Goal: Task Accomplishment & Management: Manage account settings

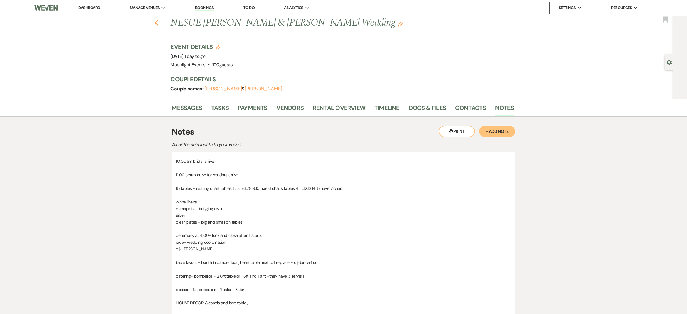
click at [158, 23] on div "Previous NESUE [PERSON_NAME] & [PERSON_NAME] Wedding Edit Bookmark" at bounding box center [335, 26] width 676 height 21
click at [158, 23] on icon "Previous" at bounding box center [156, 22] width 5 height 7
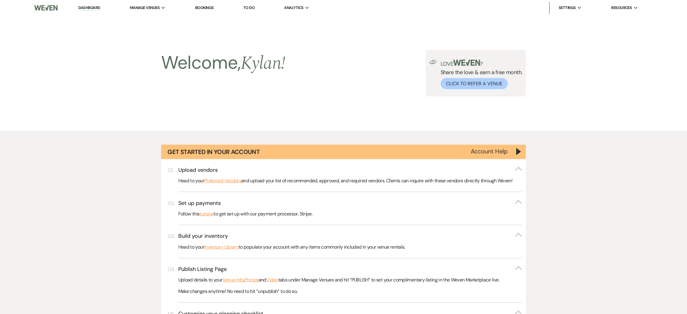
scroll to position [542, 0]
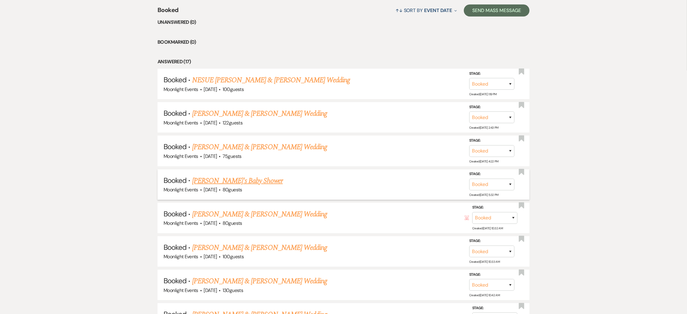
click at [259, 180] on link "[PERSON_NAME]'s Baby Shower" at bounding box center [237, 180] width 91 height 11
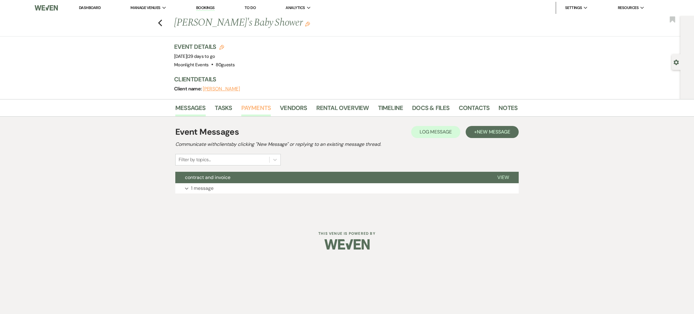
click at [262, 108] on link "Payments" at bounding box center [256, 109] width 30 height 13
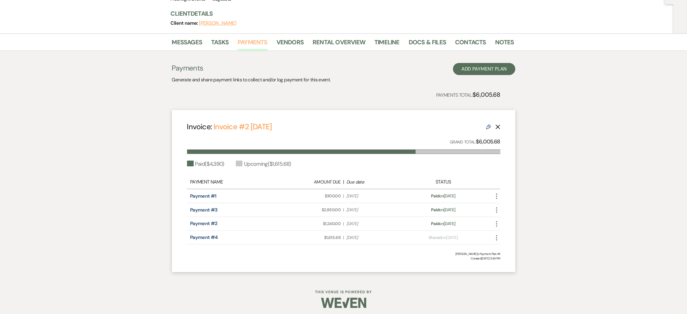
scroll to position [68, 0]
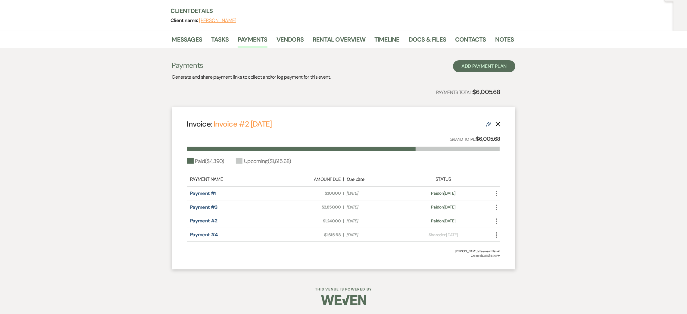
click at [498, 232] on icon "More" at bounding box center [496, 234] width 7 height 7
click at [539, 266] on button "Check [PERSON_NAME] [PERSON_NAME] as Paid" at bounding box center [523, 267] width 61 height 10
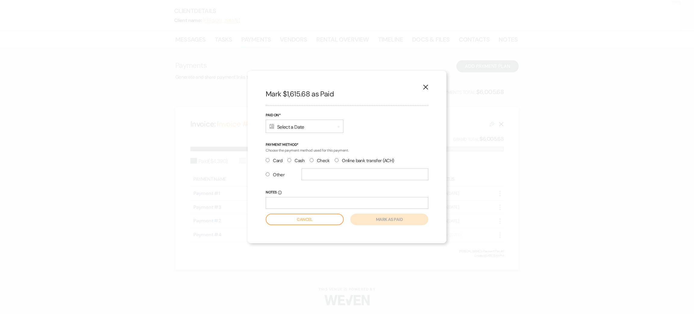
click at [280, 162] on label "Card" at bounding box center [274, 161] width 17 height 8
click at [269, 162] on input "Card" at bounding box center [268, 160] width 4 height 4
radio input "true"
click at [304, 131] on div "Calendar Select a Date Expand" at bounding box center [305, 126] width 78 height 13
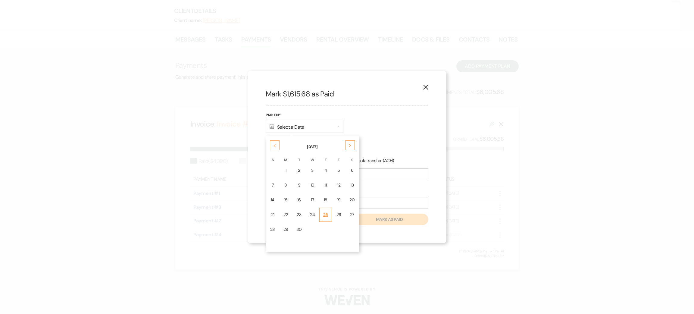
click at [326, 213] on div "25" at bounding box center [325, 214] width 5 height 6
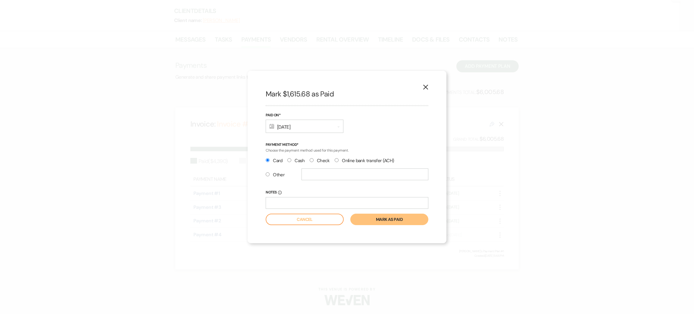
click at [368, 218] on button "Mark as paid" at bounding box center [389, 218] width 78 height 11
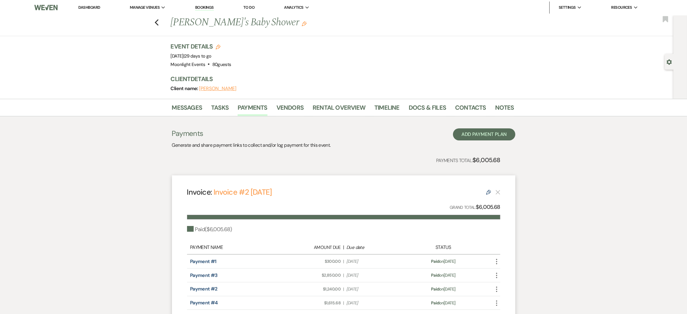
scroll to position [0, 0]
